Goal: Transaction & Acquisition: Purchase product/service

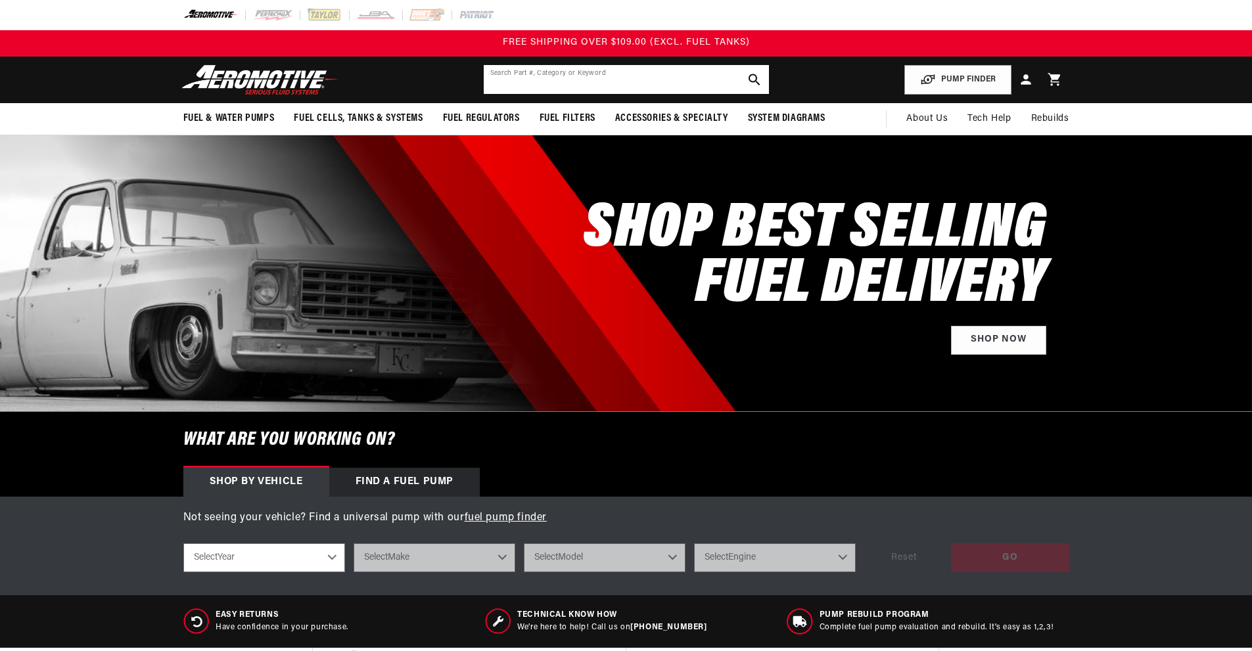
click at [567, 94] on input "text" at bounding box center [626, 79] width 285 height 29
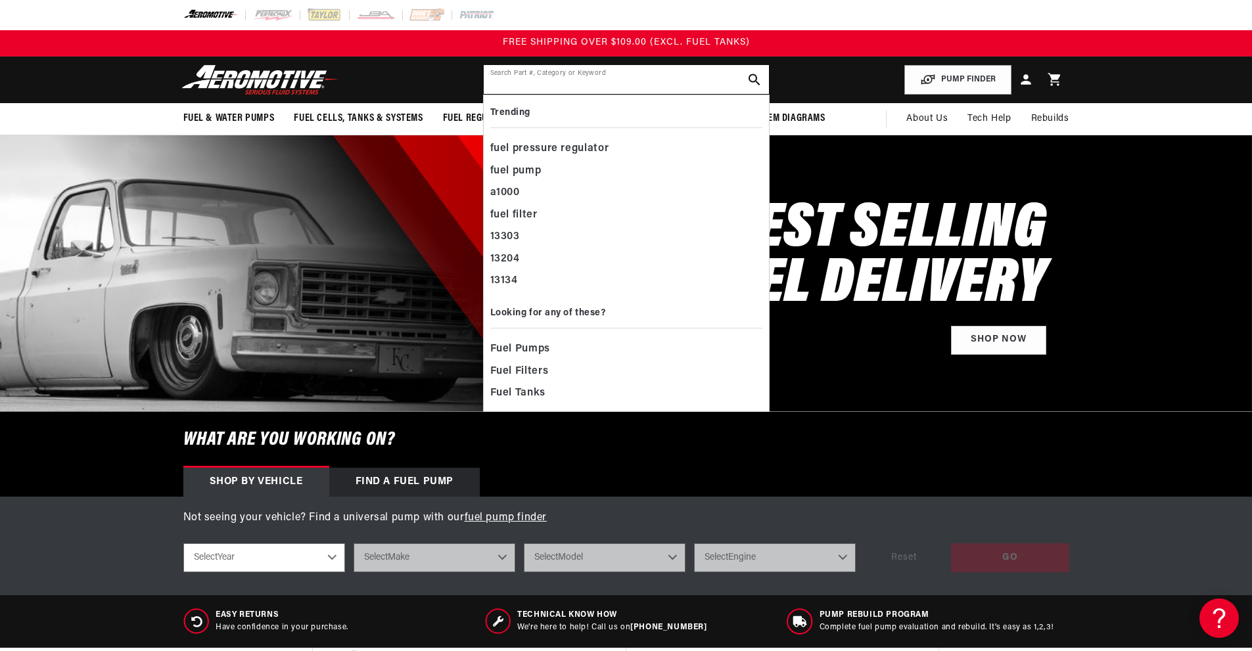
click at [563, 94] on input "text" at bounding box center [626, 79] width 285 height 29
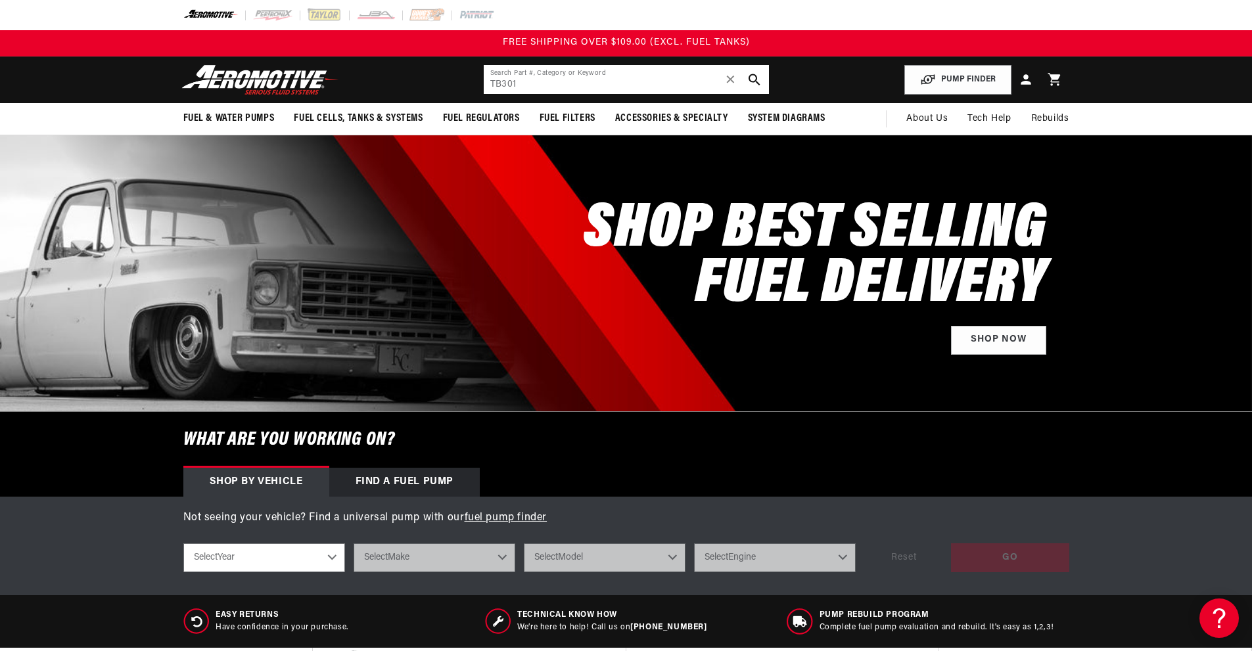
type input "TB301"
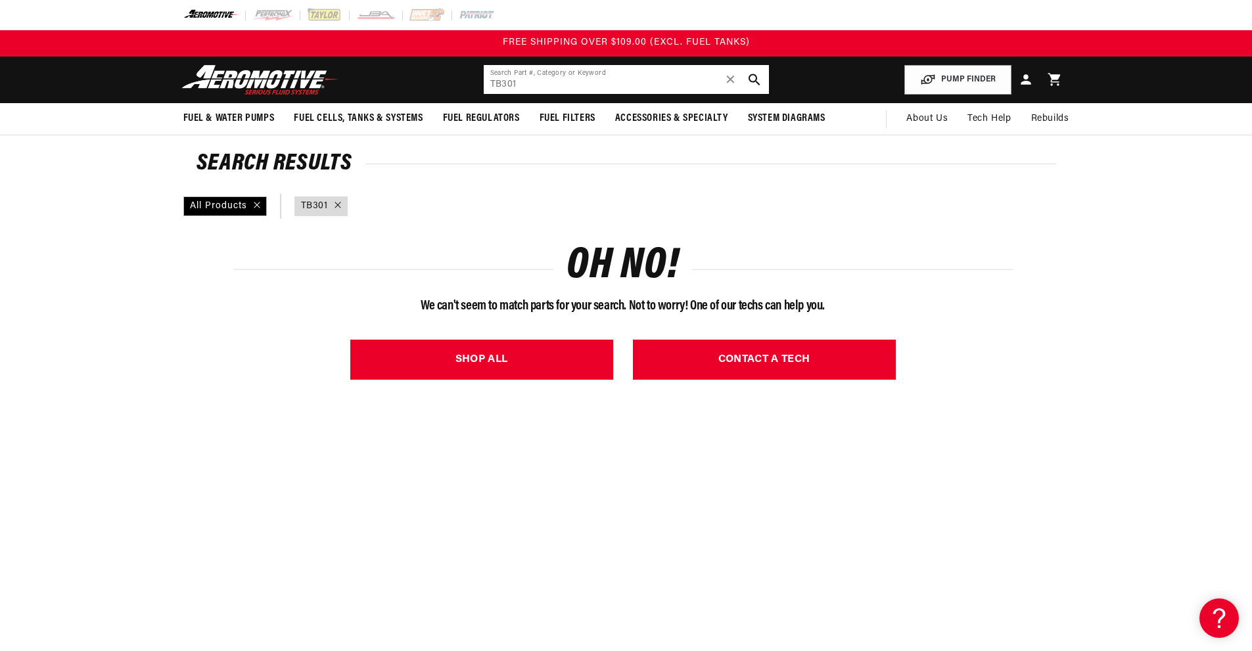
click at [484, 94] on input "TB301" at bounding box center [626, 79] width 285 height 29
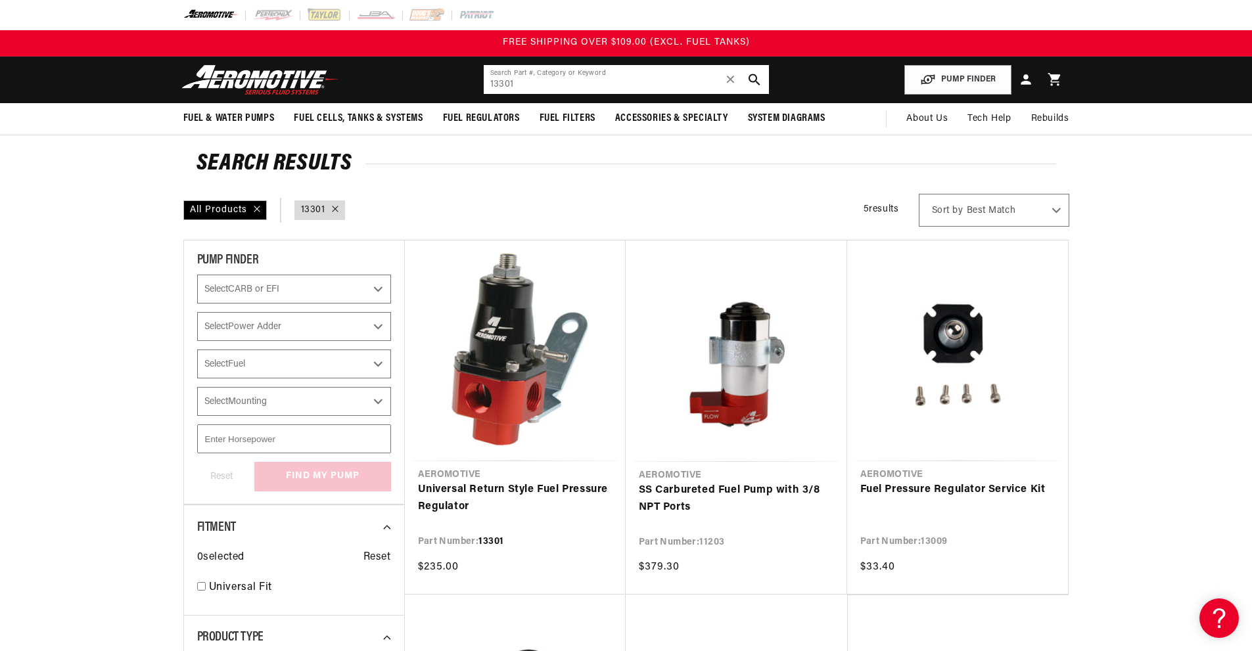
click at [520, 94] on input "13301" at bounding box center [626, 79] width 285 height 29
type input "1"
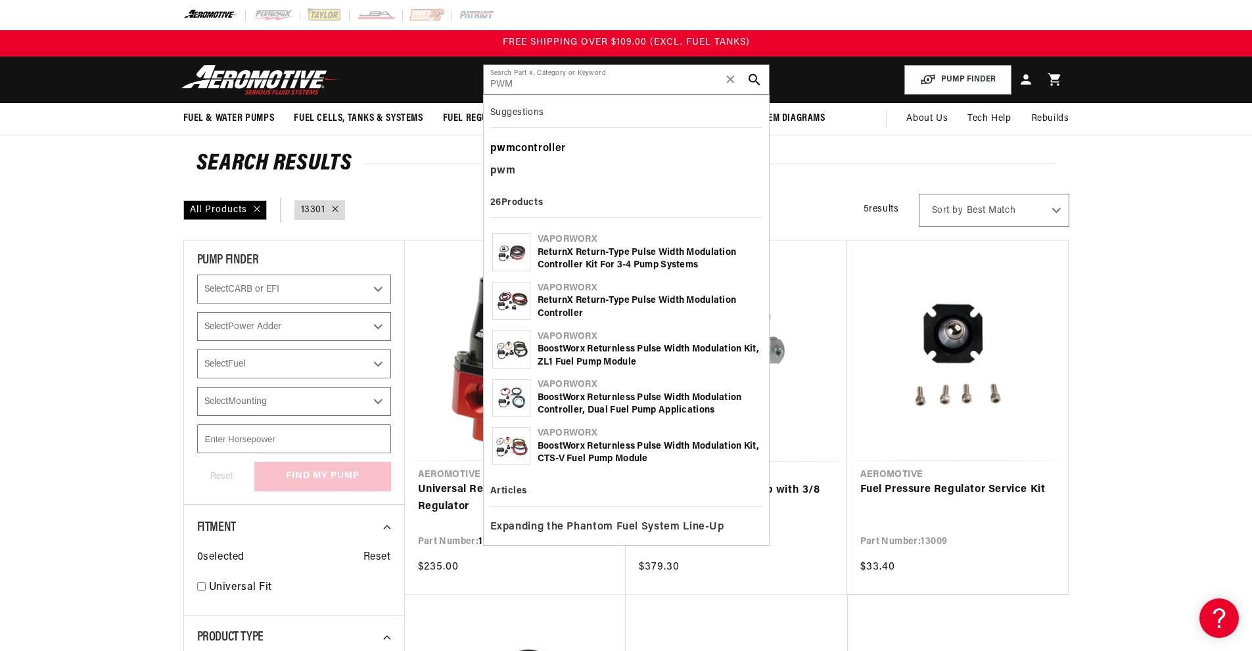
click at [490, 160] on div "pwm controller" at bounding box center [626, 149] width 272 height 22
type input "pwm controller"
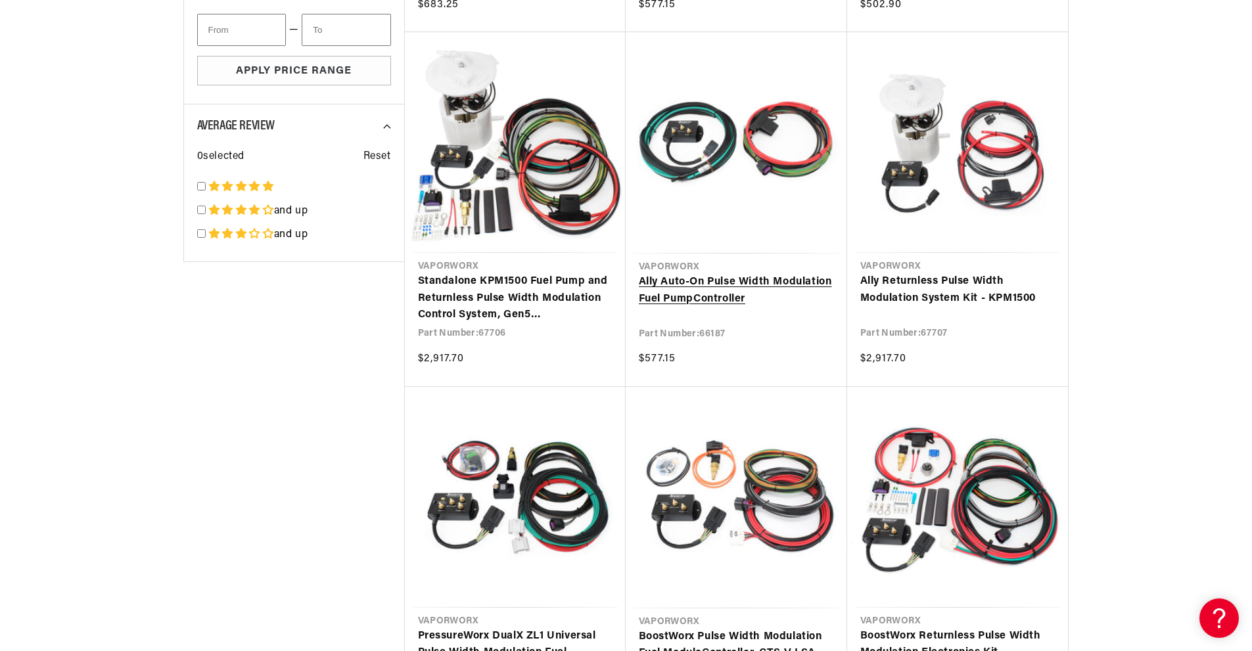
scroll to position [920, 0]
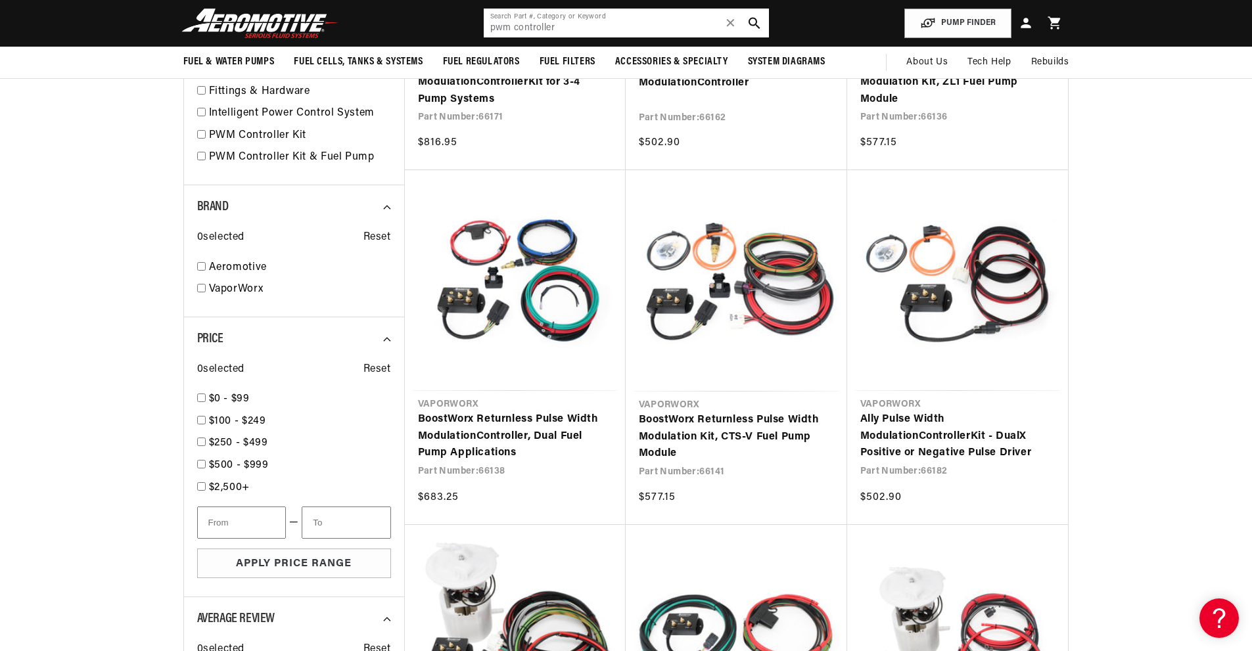
scroll to position [131, 0]
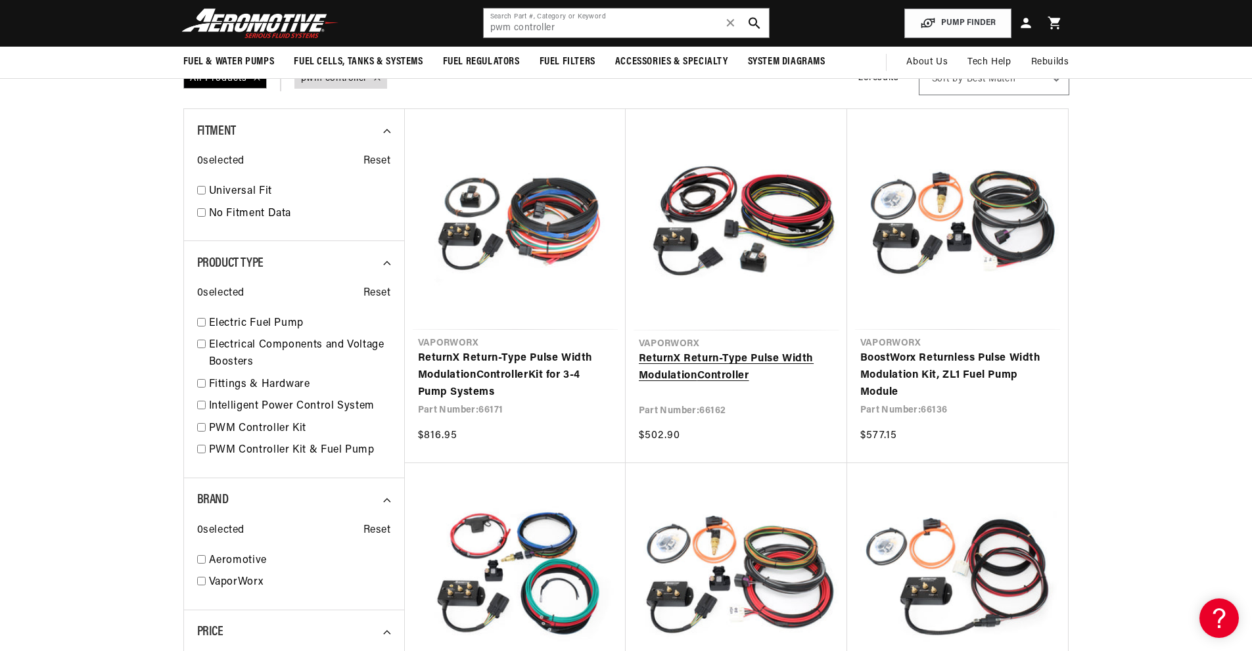
click at [733, 384] on link "ReturnX Return-Type Pulse Width Modulation Controller" at bounding box center [736, 368] width 195 height 34
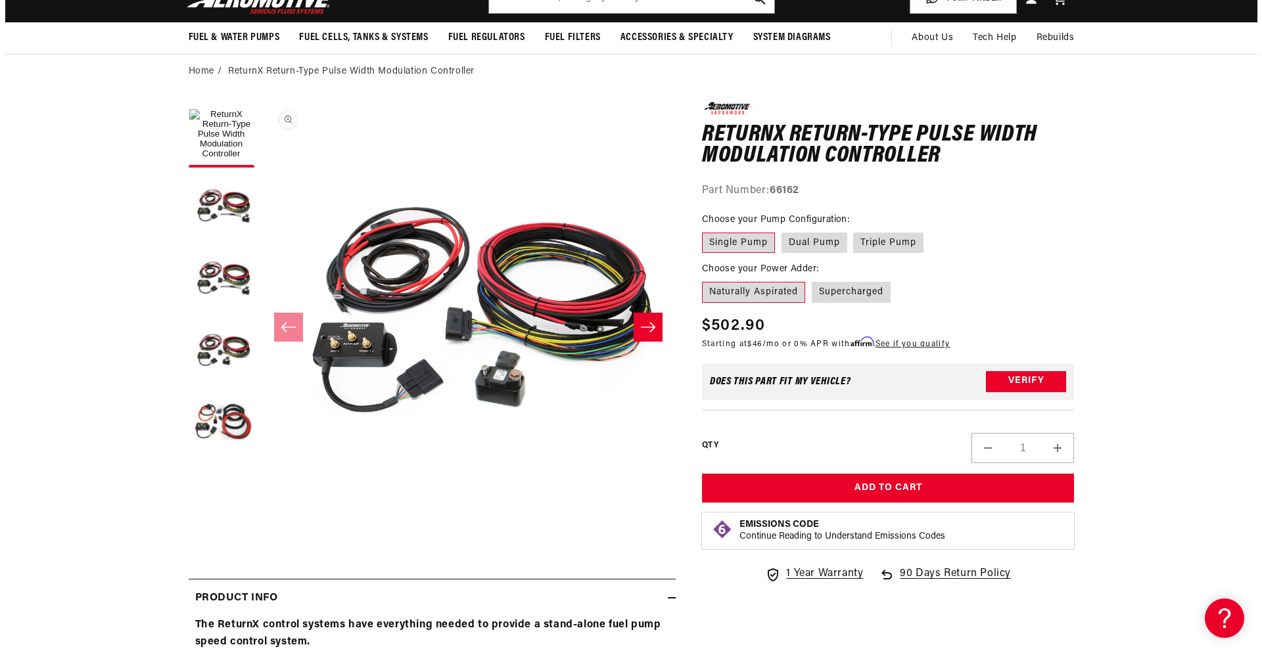
scroll to position [131, 0]
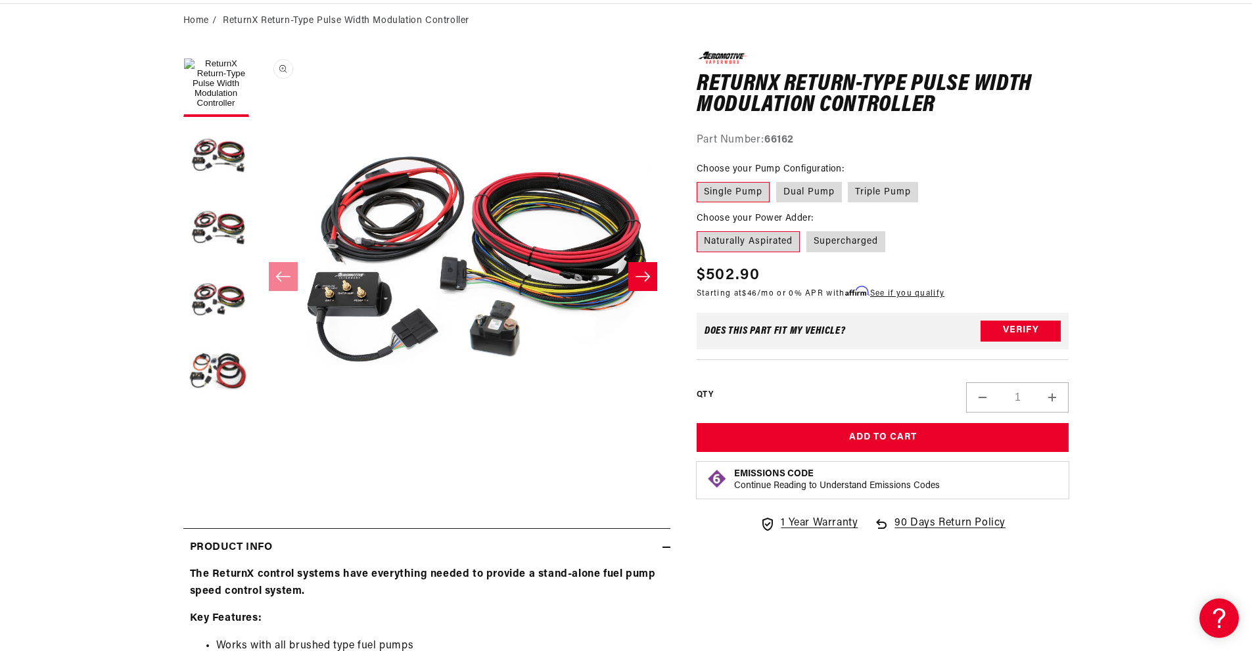
click at [256, 466] on button "Open media 1 in modal" at bounding box center [256, 466] width 0 height 0
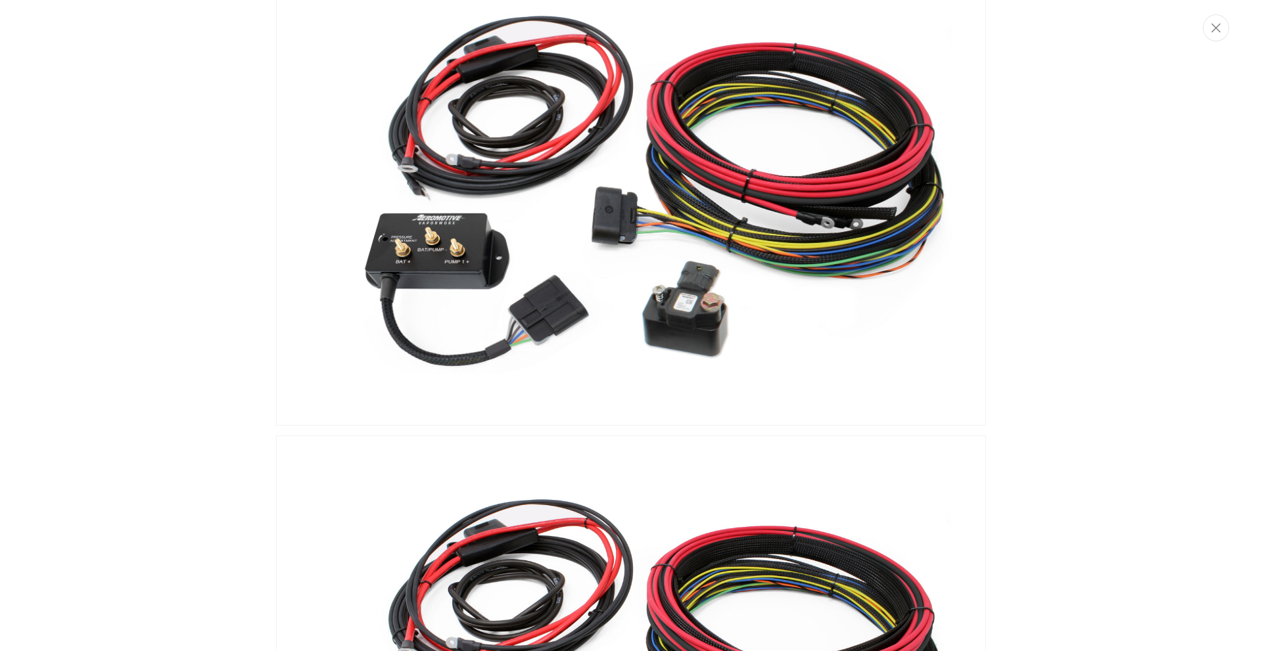
scroll to position [0, 0]
